Goal: Obtain resource: Download file/media

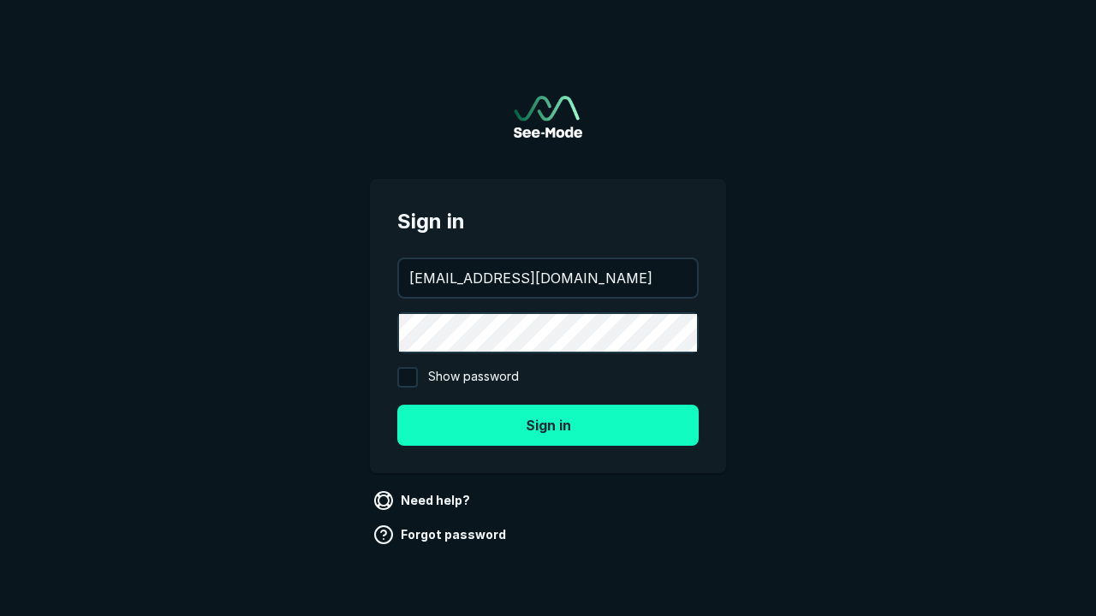
click at [548, 425] on button "Sign in" at bounding box center [547, 425] width 301 height 41
